Goal: Task Accomplishment & Management: Use online tool/utility

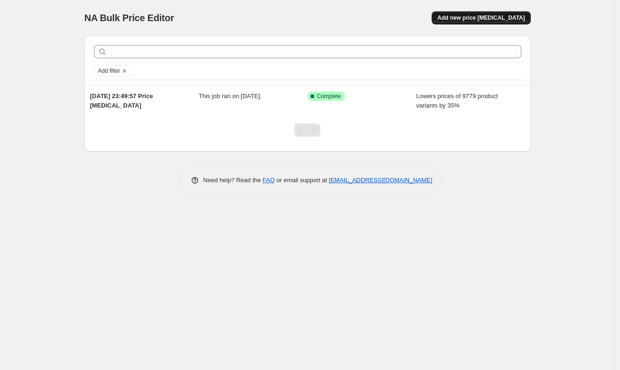
click at [483, 14] on button "Add new price [MEDICAL_DATA]" at bounding box center [480, 17] width 99 height 13
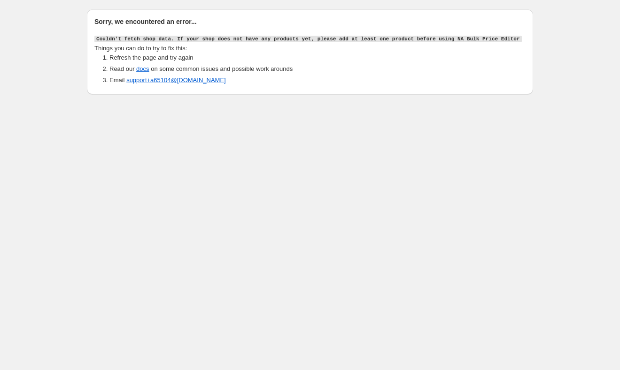
drag, startPoint x: 94, startPoint y: 22, endPoint x: 293, endPoint y: 96, distance: 212.6
click at [293, 96] on div "Sorry, we encountered an error... Couldn't fetch shop data. If your shop does n…" at bounding box center [310, 49] width 446 height 98
copy div "Sorry, we encountered an error... Couldn't fetch shop data. If your shop does n…"
